Goal: Transaction & Acquisition: Obtain resource

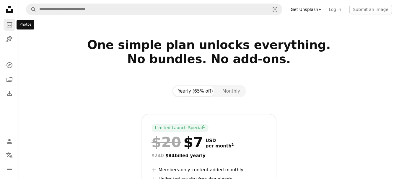
click at [12, 29] on link "A photo" at bounding box center [10, 25] width 12 height 12
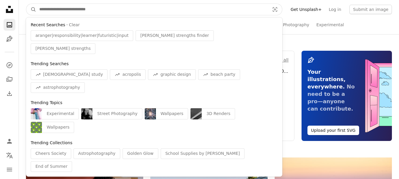
click at [106, 7] on input "Find visuals sitewide" at bounding box center [152, 9] width 232 height 11
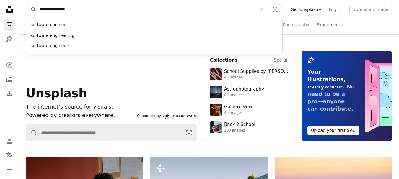
type input "**********"
click at [26, 4] on button "A magnifying glass" at bounding box center [31, 9] width 10 height 11
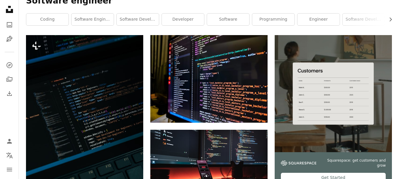
scroll to position [110, 0]
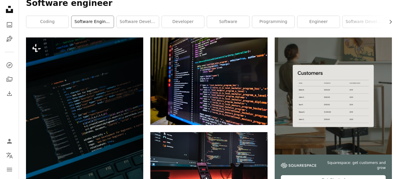
click at [91, 22] on link "software engineering" at bounding box center [92, 22] width 42 height 12
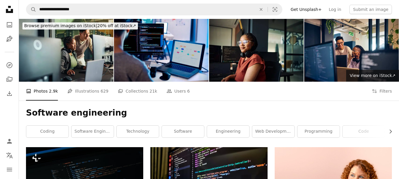
click at [245, 119] on div "Software engineering Chevron right coding software engineer technology software…" at bounding box center [209, 124] width 380 height 47
click at [138, 129] on link "technology" at bounding box center [138, 132] width 42 height 12
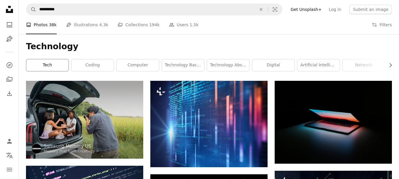
click at [57, 69] on link "tech" at bounding box center [47, 65] width 42 height 12
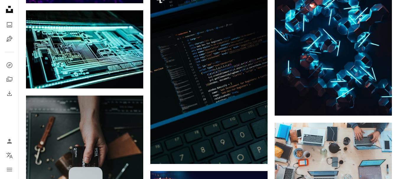
scroll to position [442, 0]
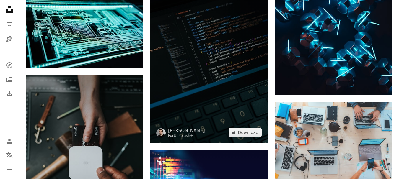
click at [166, 69] on img at bounding box center [208, 56] width 117 height 176
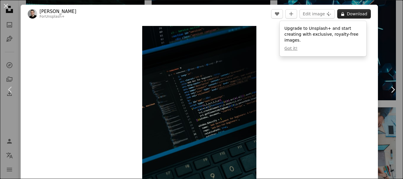
click at [338, 15] on button "A lock Download" at bounding box center [355, 13] width 34 height 9
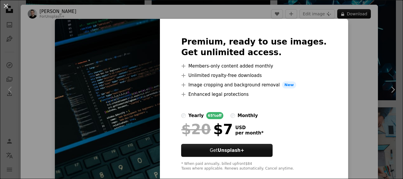
click at [352, 46] on div "An X shape Premium, ready to use images. Get unlimited access. A plus sign Memb…" at bounding box center [201, 89] width 403 height 179
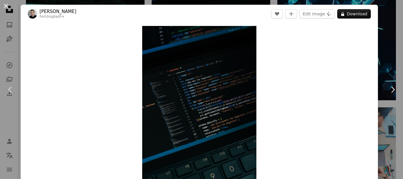
click at [4, 9] on button "An X shape" at bounding box center [5, 5] width 7 height 7
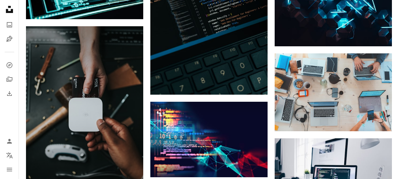
scroll to position [522, 0]
